Goal: Ask a question

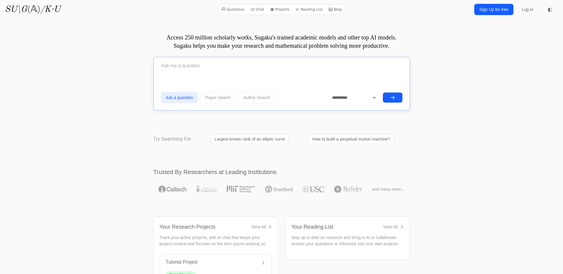
click at [192, 65] on input "text" at bounding box center [282, 65] width 242 height 15
type input "is every map of smooth curves flat"
click at [383, 93] on button "submit" at bounding box center [393, 98] width 20 height 10
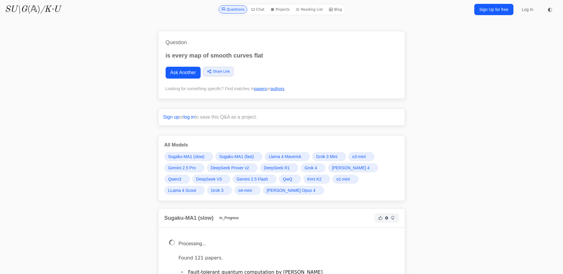
click at [188, 74] on link "Ask Another" at bounding box center [183, 73] width 35 height 12
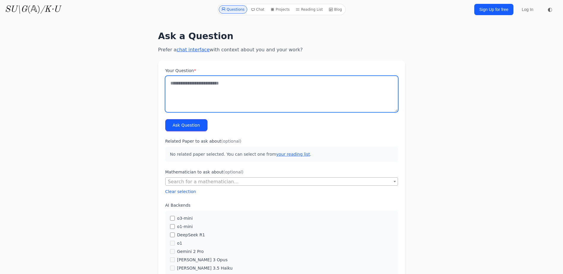
click at [210, 82] on textarea "Your Question *" at bounding box center [281, 94] width 233 height 36
type textarea "**********"
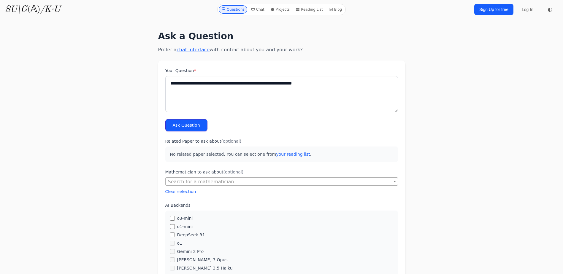
click at [192, 126] on button "Ask Question" at bounding box center [186, 125] width 42 height 12
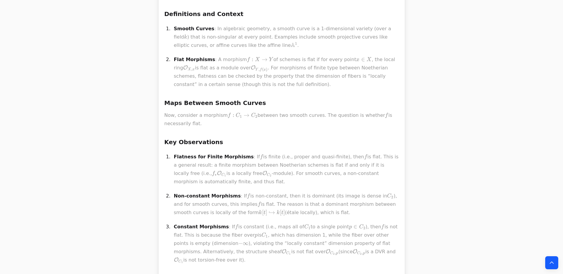
scroll to position [6027, 0]
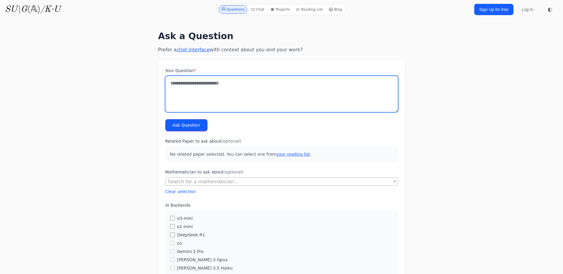
click at [208, 82] on textarea "Your Question *" at bounding box center [281, 94] width 233 height 36
type textarea "**********"
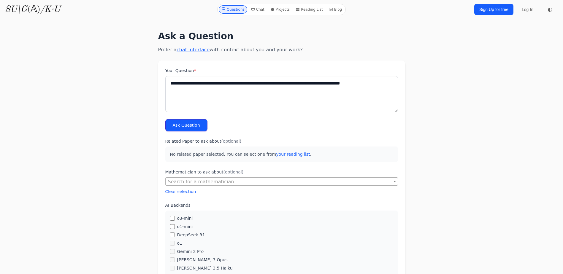
click at [182, 127] on button "Ask Question" at bounding box center [186, 125] width 42 height 12
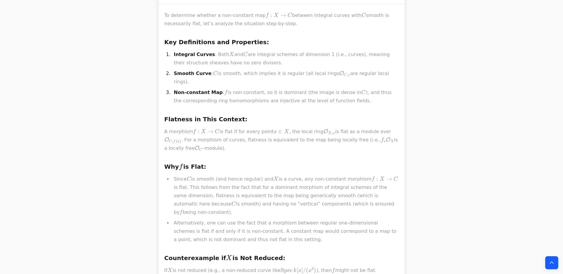
scroll to position [772, 0]
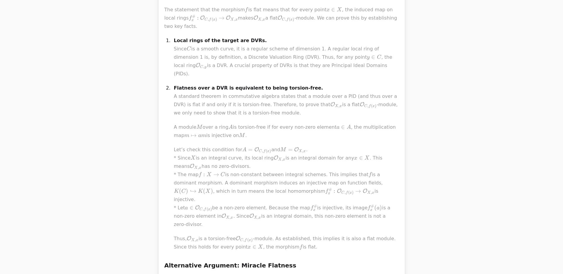
scroll to position [772, 0]
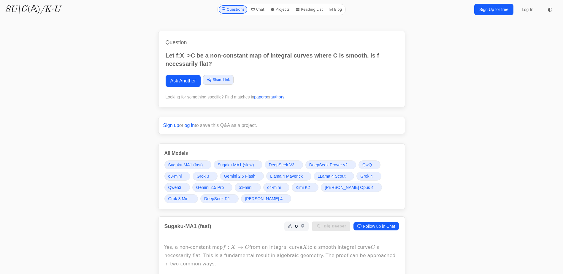
scroll to position [772, 0]
